Goal: Obtain resource: Download file/media

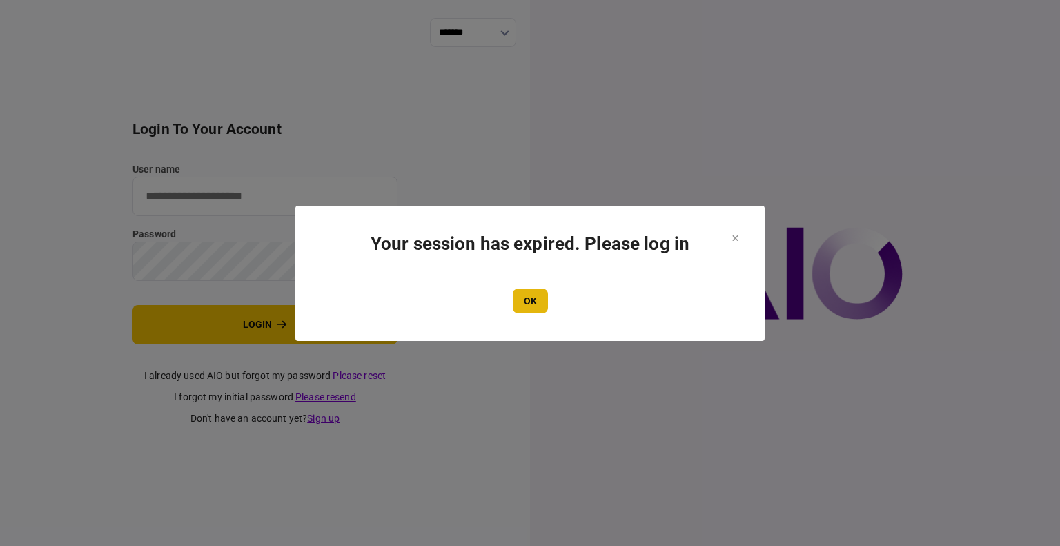
type input "****"
click at [519, 291] on button "OK" at bounding box center [530, 300] width 35 height 25
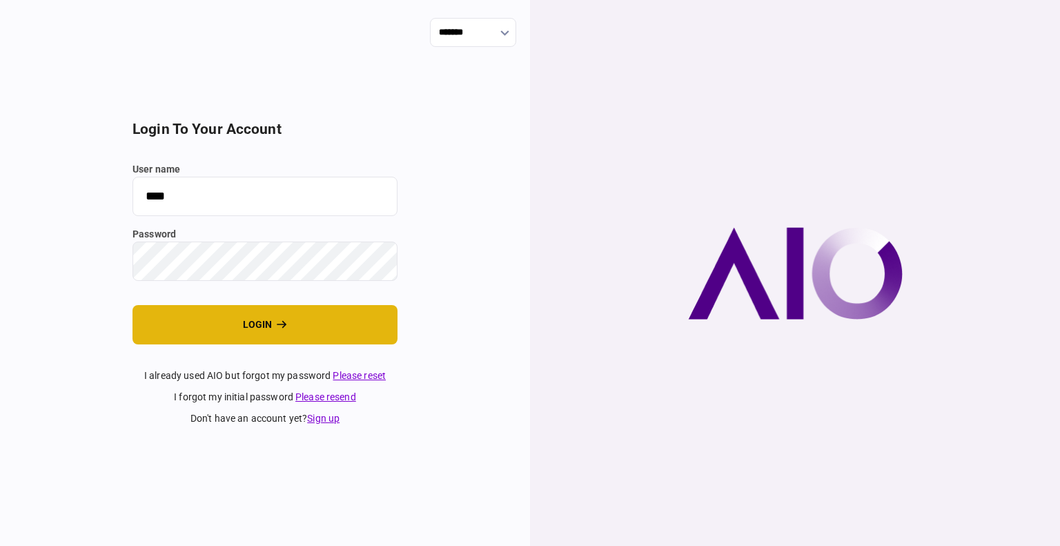
click at [233, 315] on button "login" at bounding box center [264, 324] width 265 height 39
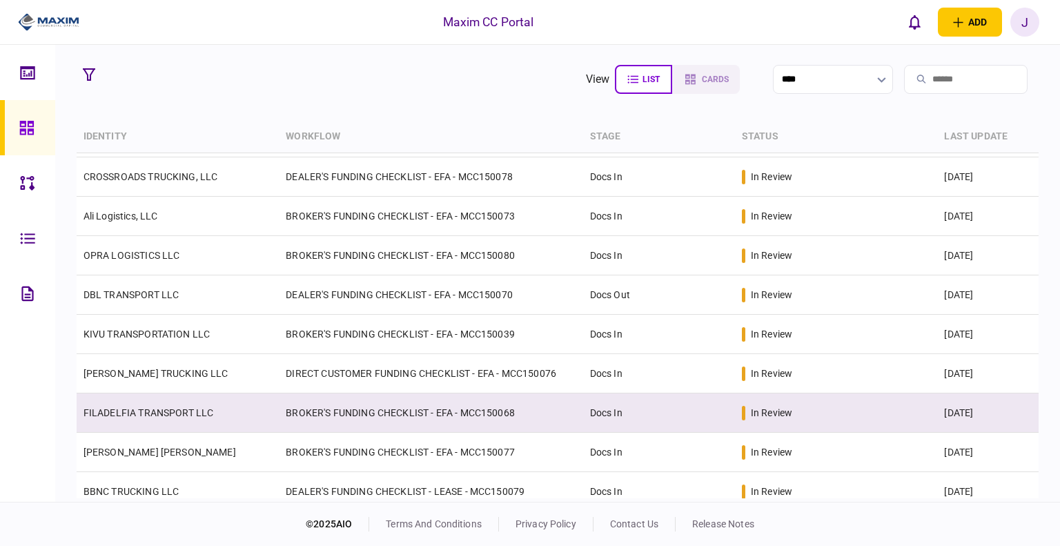
scroll to position [138, 0]
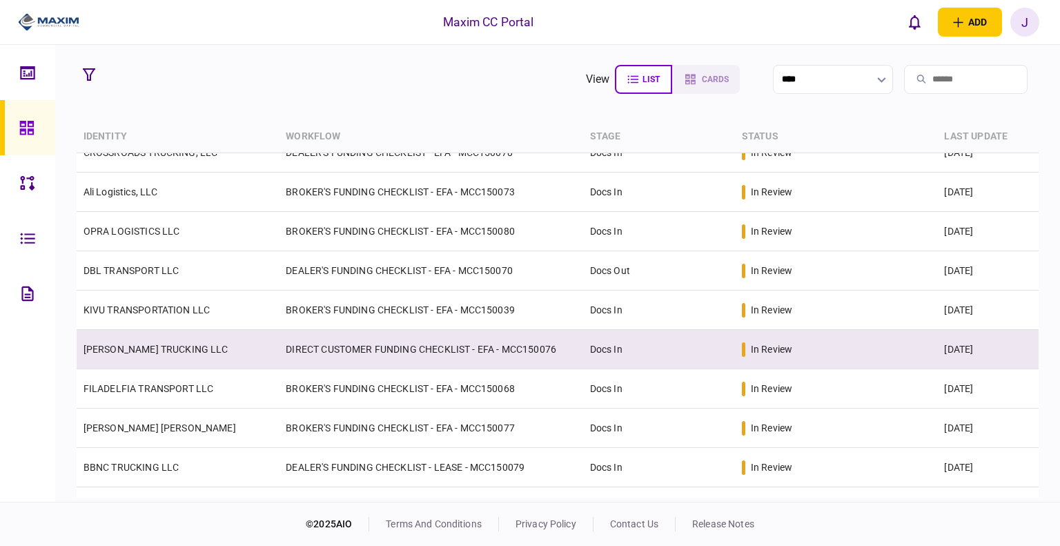
click at [163, 348] on link "[PERSON_NAME] TRUCKING LLC" at bounding box center [155, 349] width 145 height 11
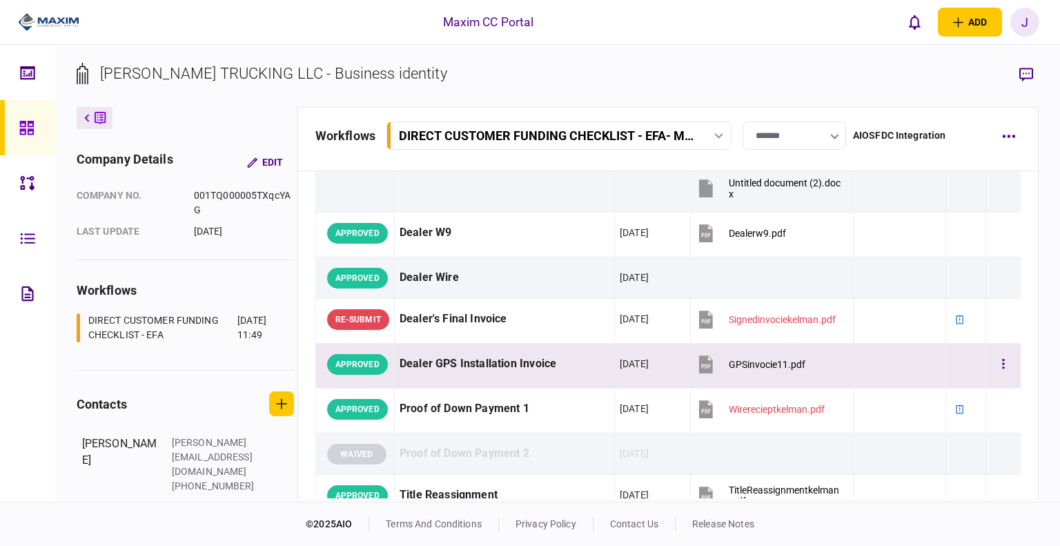
scroll to position [1173, 0]
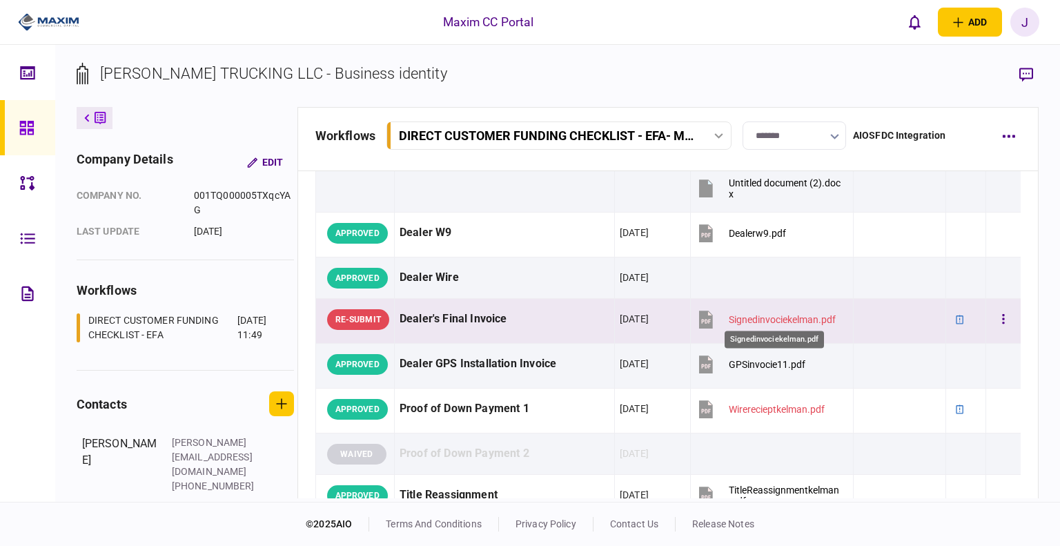
click at [748, 320] on div "Signedinvociekelman.pdf" at bounding box center [782, 319] width 107 height 11
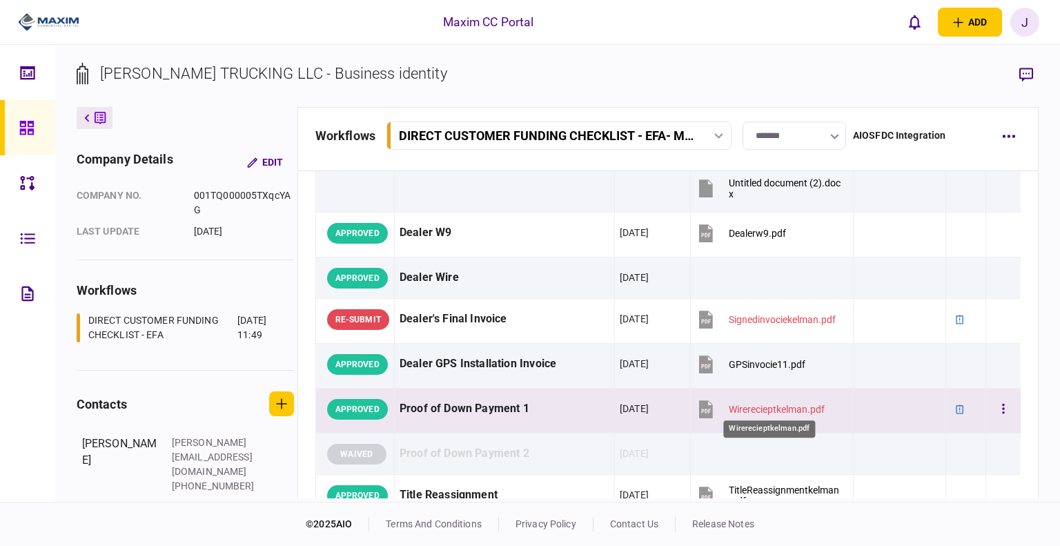
click at [767, 408] on div "Wirerecieptkelman.pdf" at bounding box center [777, 409] width 96 height 11
click at [762, 411] on body "Maxim CC Portal add business identity individual identity [PERSON_NAME] [PERSON…" at bounding box center [530, 273] width 1060 height 546
click at [756, 404] on div "Wirerecieptkelman.pdf" at bounding box center [777, 409] width 96 height 11
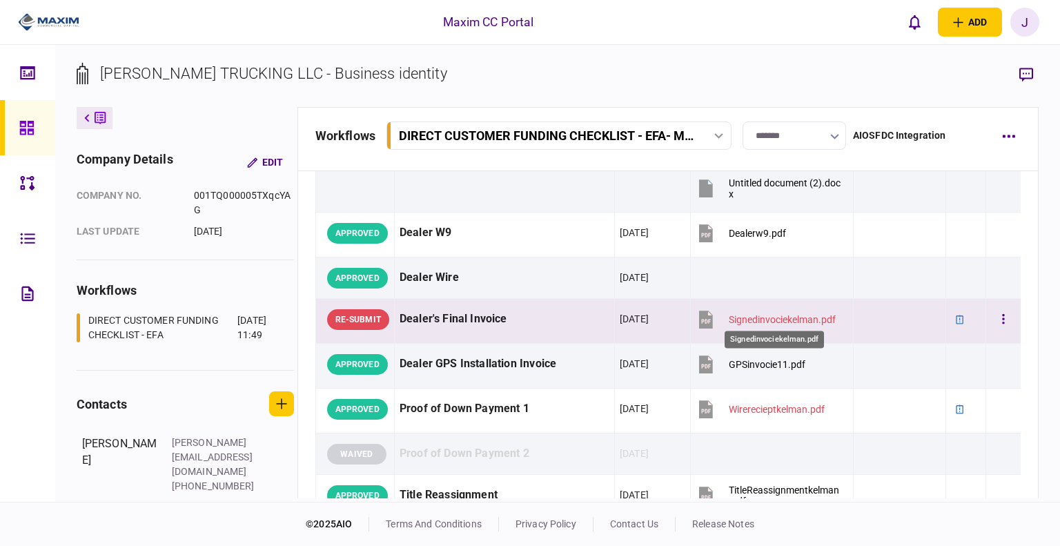
click at [748, 317] on div "Signedinvociekelman.pdf" at bounding box center [782, 319] width 107 height 11
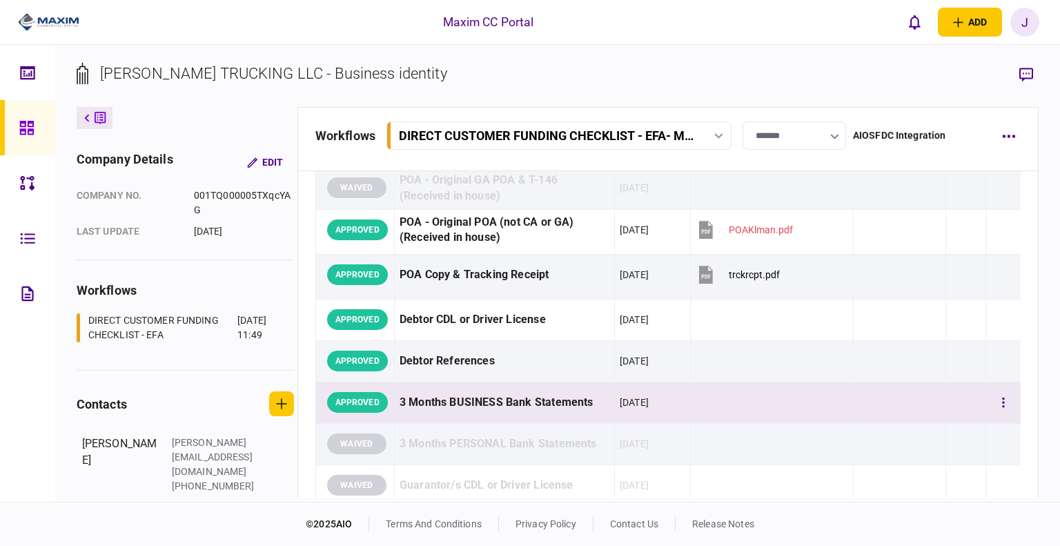
scroll to position [276, 0]
